Goal: Task Accomplishment & Management: Manage account settings

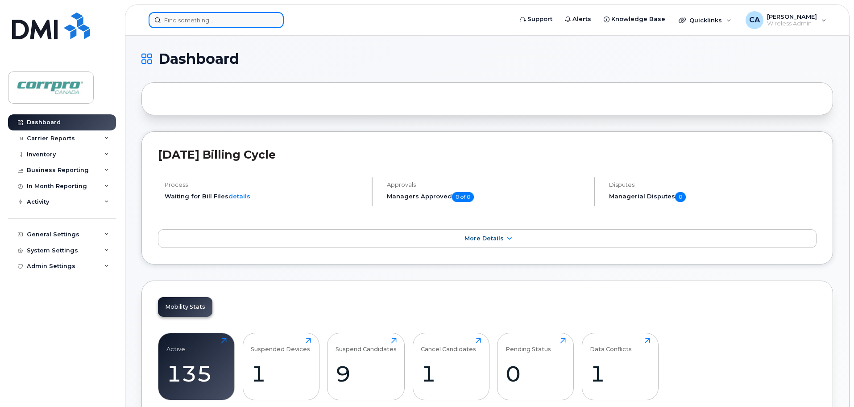
click at [218, 21] on input at bounding box center [216, 20] width 135 height 16
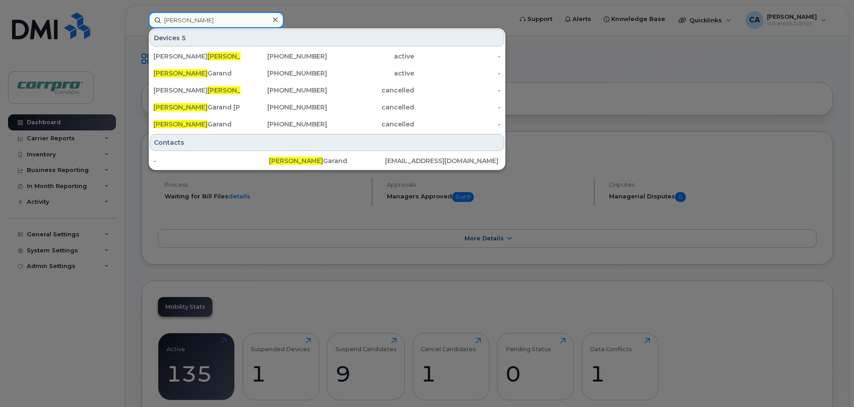
drag, startPoint x: 187, startPoint y: 21, endPoint x: 105, endPoint y: 22, distance: 82.1
click at [142, 22] on div "[PERSON_NAME] 5 [PERSON_NAME] [PHONE_NUMBER] active - [PERSON_NAME] [PHONE_NUMB…" at bounding box center [328, 20] width 372 height 16
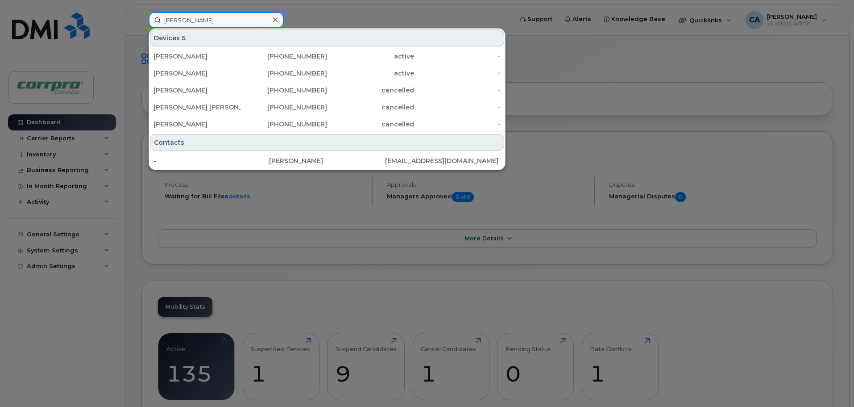
type input "[PERSON_NAME]"
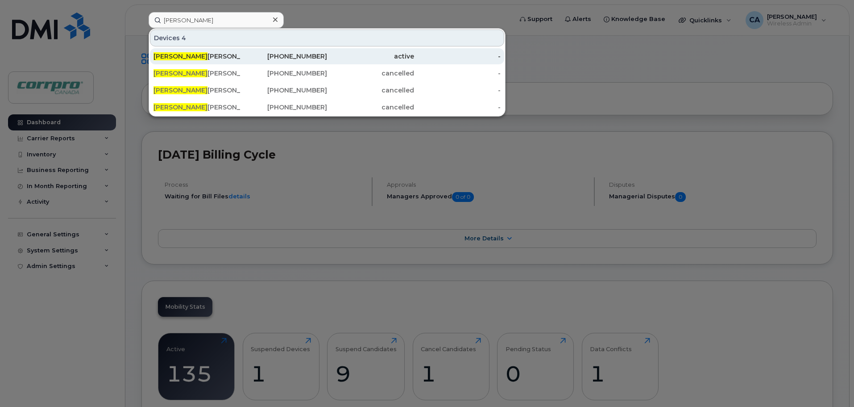
click at [202, 54] on div "[PERSON_NAME]" at bounding box center [197, 56] width 87 height 9
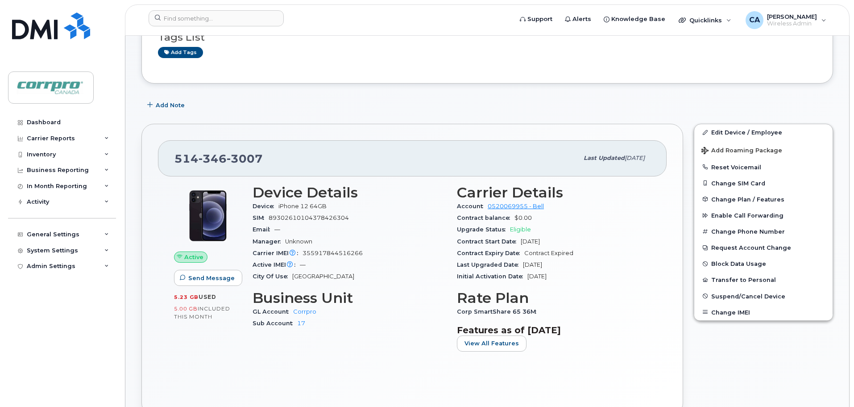
scroll to position [89, 0]
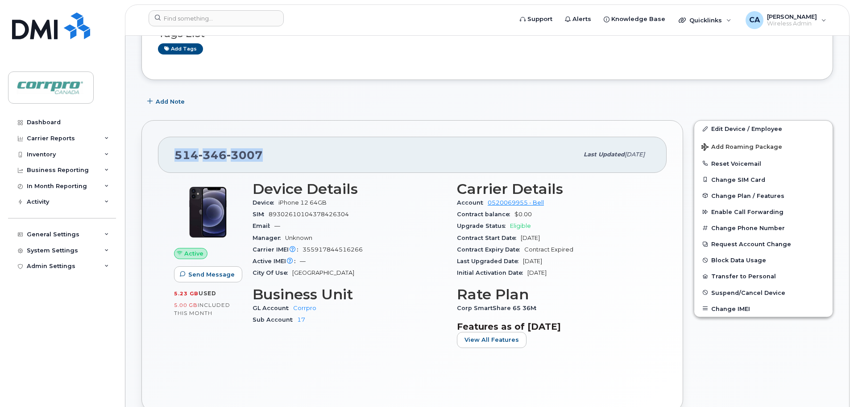
drag, startPoint x: 262, startPoint y: 155, endPoint x: 172, endPoint y: 155, distance: 90.6
click at [172, 155] on div "514 346 3007 Last updated Jun 10, 2025" at bounding box center [412, 155] width 509 height 36
copy span "514 346 3007"
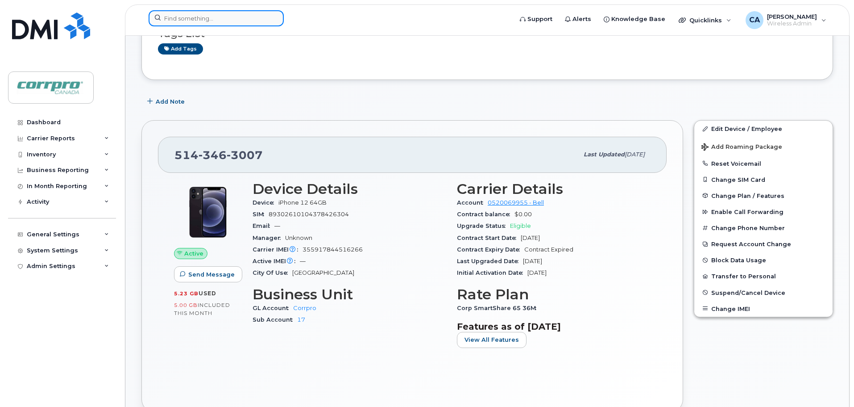
click at [215, 20] on input at bounding box center [216, 18] width 135 height 16
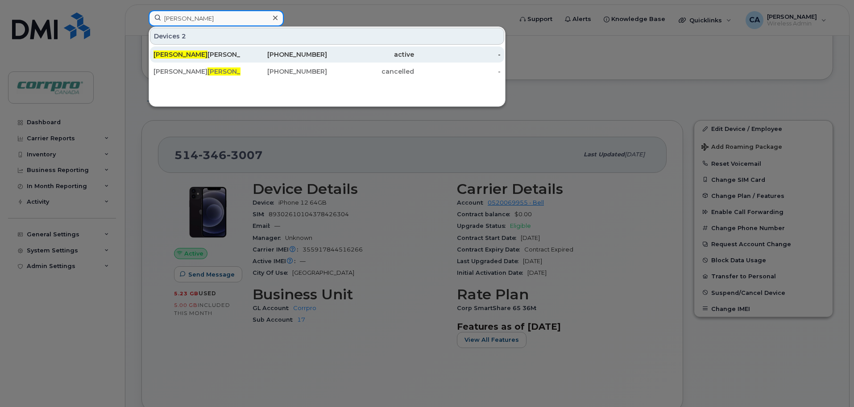
type input "Garth"
click at [201, 53] on div "Garth Strachan" at bounding box center [197, 54] width 87 height 9
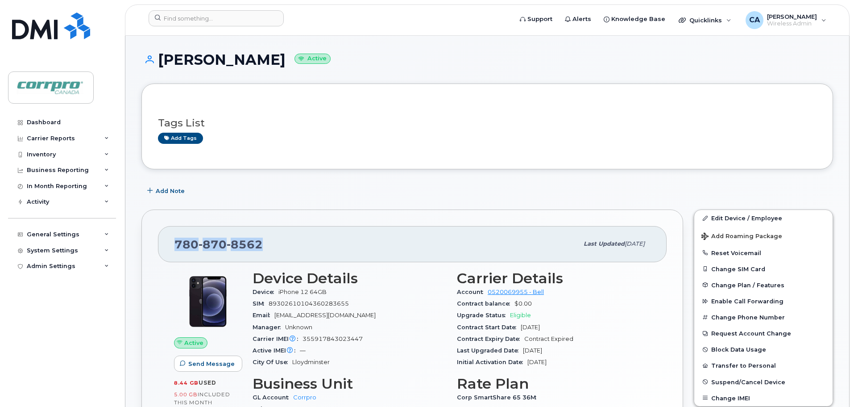
drag, startPoint x: 271, startPoint y: 246, endPoint x: 171, endPoint y: 245, distance: 99.1
click at [171, 245] on div "780 870 8562 Last updated Jun 30, 2025" at bounding box center [412, 244] width 509 height 36
copy span "780 870 8562"
click at [731, 253] on button "Reset Voicemail" at bounding box center [764, 253] width 138 height 16
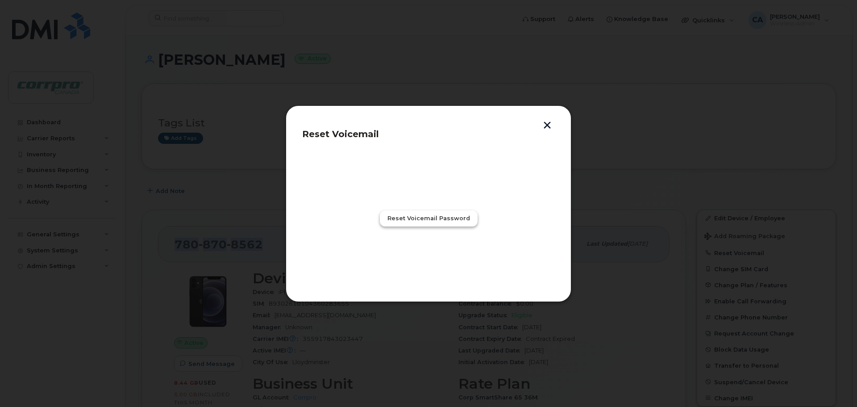
click at [430, 220] on span "Reset Voicemail Password" at bounding box center [428, 218] width 83 height 8
click at [428, 260] on span "Close" at bounding box center [429, 257] width 18 height 8
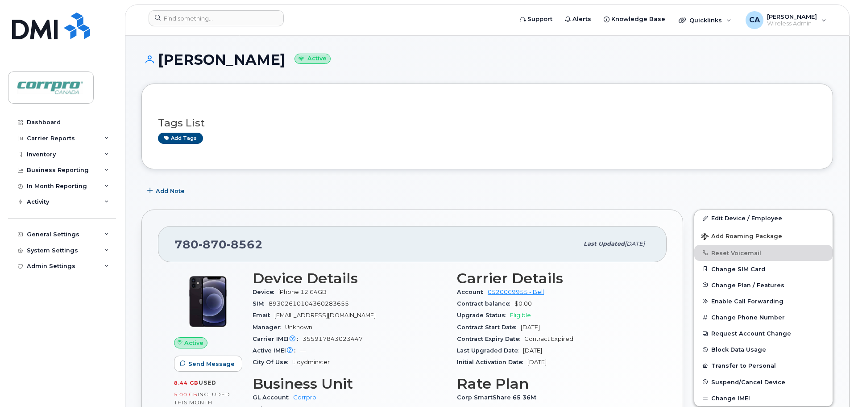
click at [419, 196] on div "Add Note" at bounding box center [488, 191] width 692 height 16
click at [177, 21] on input at bounding box center [216, 18] width 135 height 16
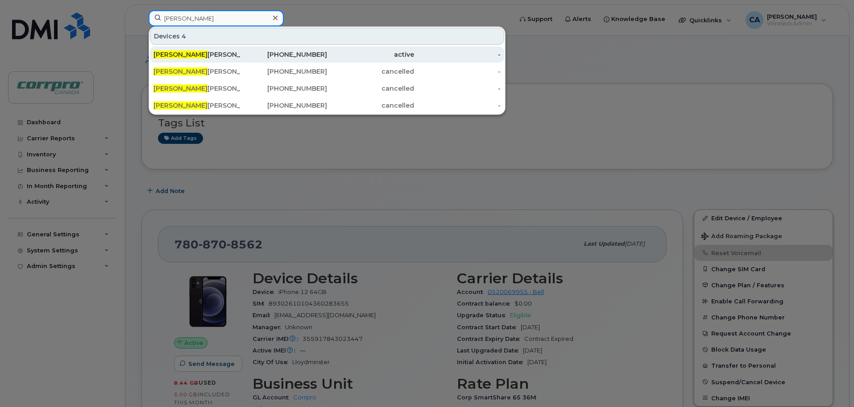
type input "[PERSON_NAME]"
click at [187, 56] on div "[PERSON_NAME]" at bounding box center [197, 54] width 87 height 9
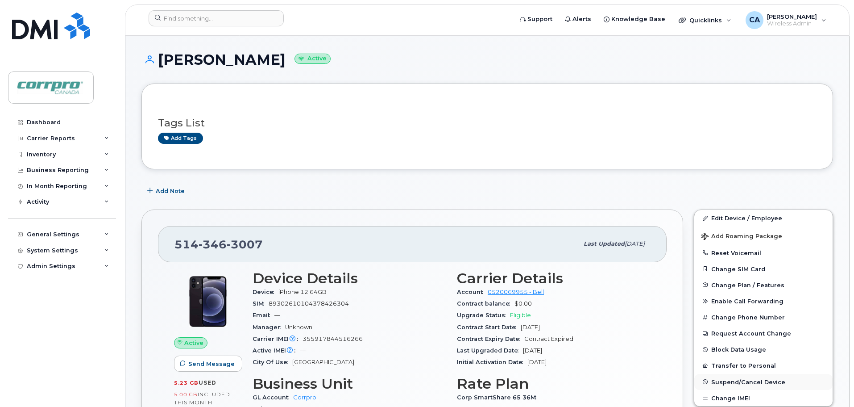
click at [739, 381] on span "Suspend/Cancel Device" at bounding box center [749, 381] width 74 height 7
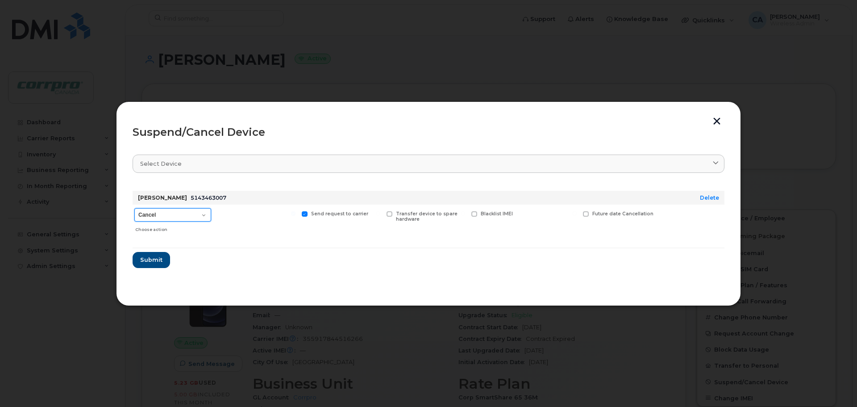
click at [185, 219] on select "Cancel Suspend - Extend Suspension Suspend - Reduced Rate Suspend - Full Rate S…" at bounding box center [172, 214] width 77 height 13
select select "[object Object]"
click at [134, 208] on select "Cancel Suspend - Extend Suspension Suspend - Reduced Rate Suspend - Full Rate S…" at bounding box center [172, 214] width 77 height 13
click at [152, 263] on span "Submit" at bounding box center [151, 259] width 22 height 8
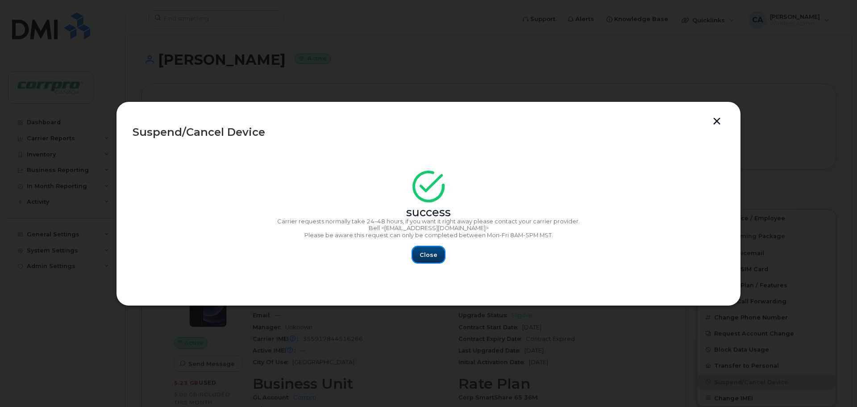
click at [417, 259] on button "Close" at bounding box center [428, 254] width 32 height 16
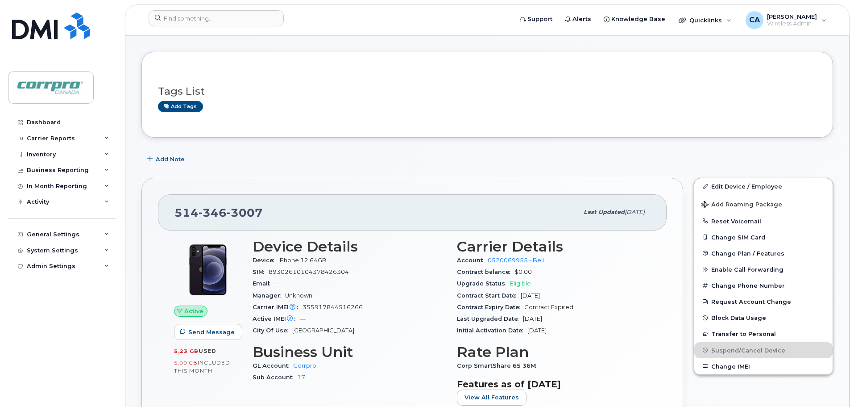
scroll to position [45, 0]
